Goal: Find specific page/section: Find specific page/section

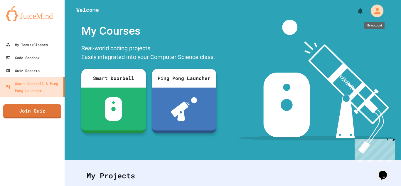
click at [371, 13] on div "My Account" at bounding box center [377, 10] width 13 height 13
click at [113, 186] on div at bounding box center [200, 186] width 401 height 0
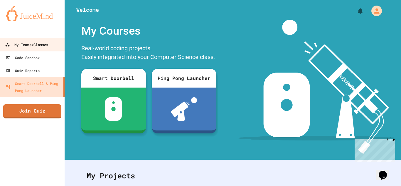
click at [27, 51] on link "My Teams/Classes" at bounding box center [32, 44] width 67 height 13
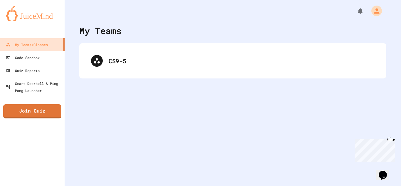
click at [120, 74] on div "CS9-5" at bounding box center [232, 60] width 307 height 35
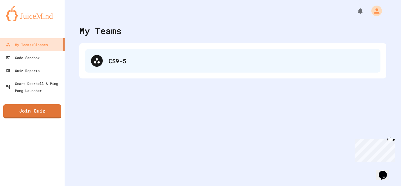
click at [113, 65] on div "CS9-5" at bounding box center [242, 60] width 266 height 9
